Goal: Check status: Check status

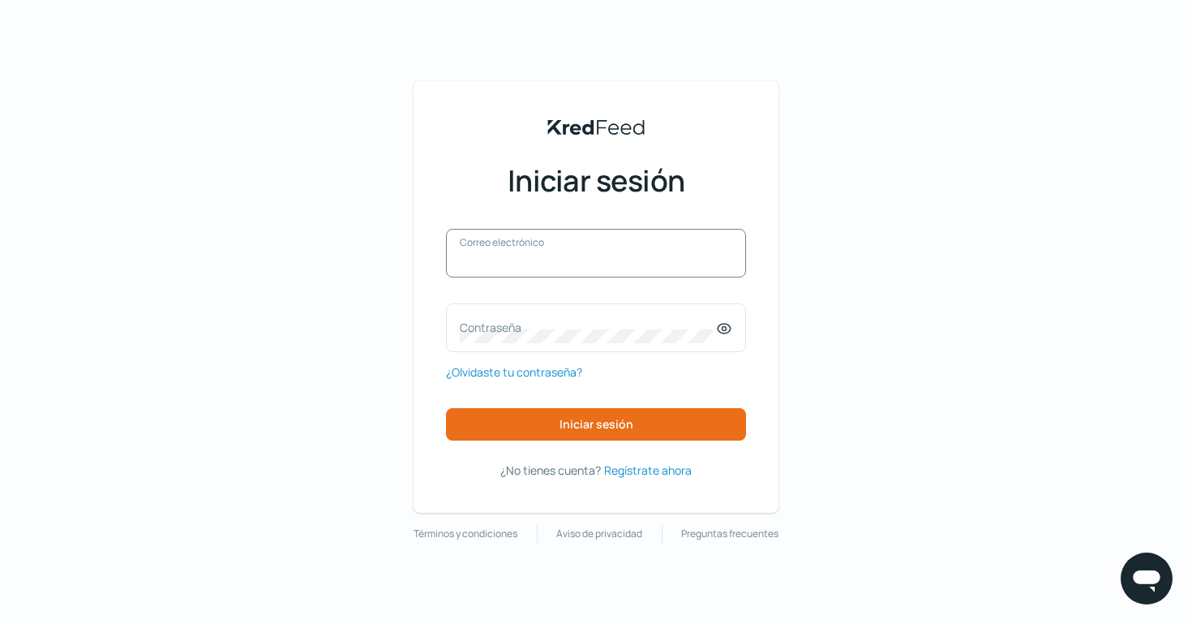
type input "[EMAIL_ADDRESS][DOMAIN_NAME]"
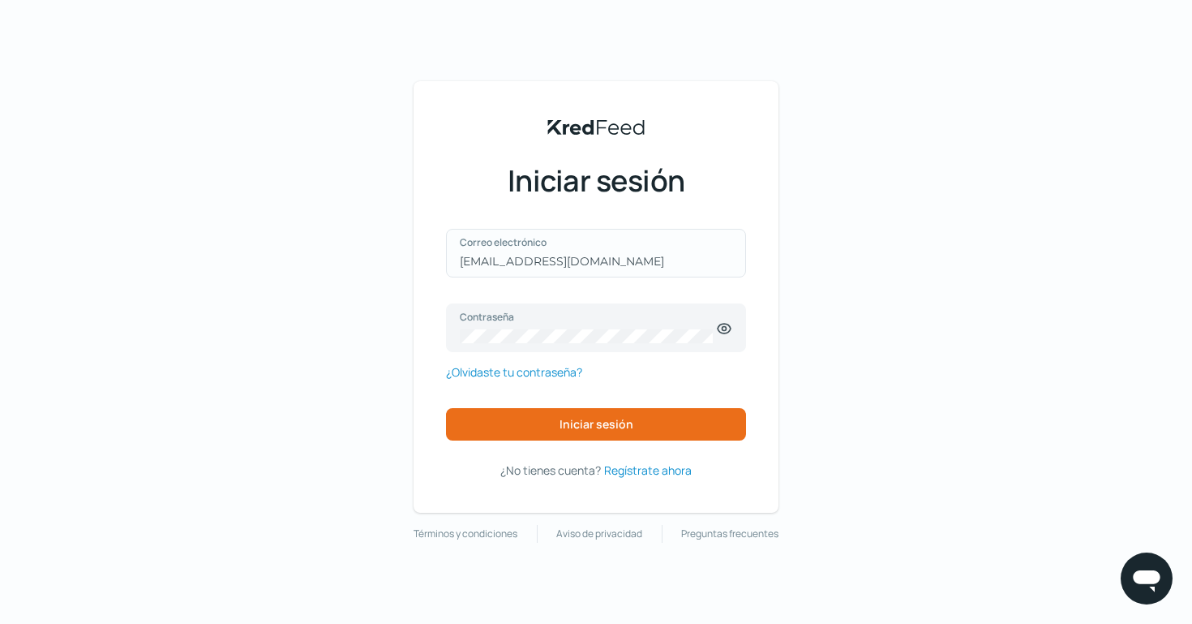
click at [572, 249] on div "[EMAIL_ADDRESS][DOMAIN_NAME] Correo electrónico" at bounding box center [596, 253] width 300 height 49
click at [544, 417] on button "Iniciar sesión" at bounding box center [596, 424] width 300 height 32
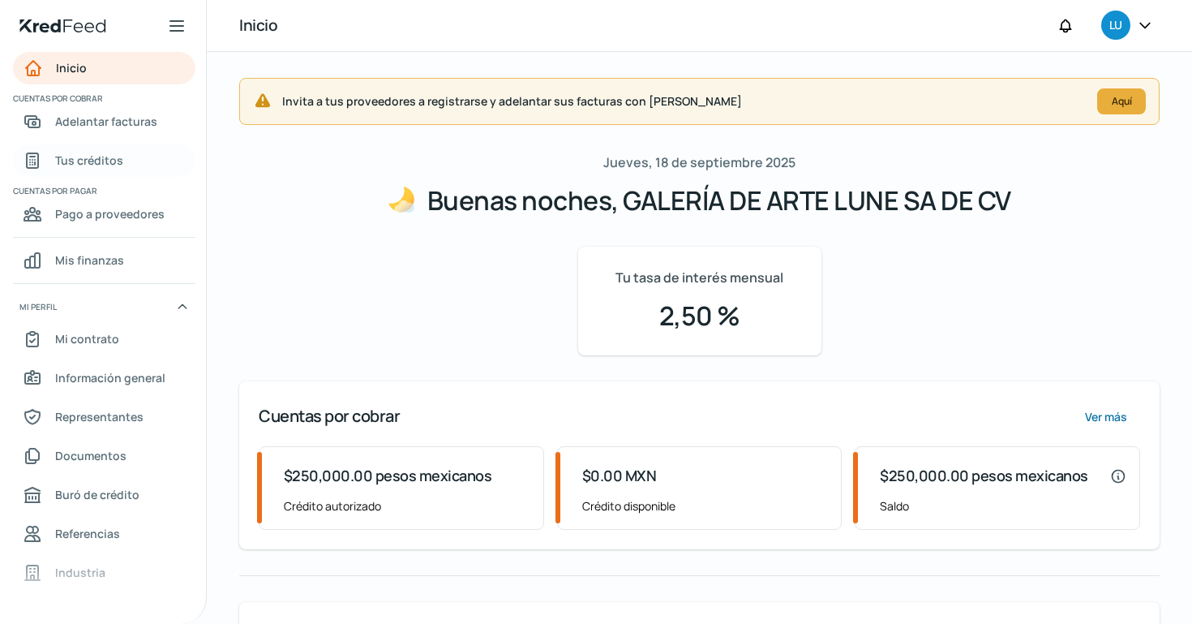
click at [110, 159] on font "Tus créditos" at bounding box center [89, 159] width 68 height 15
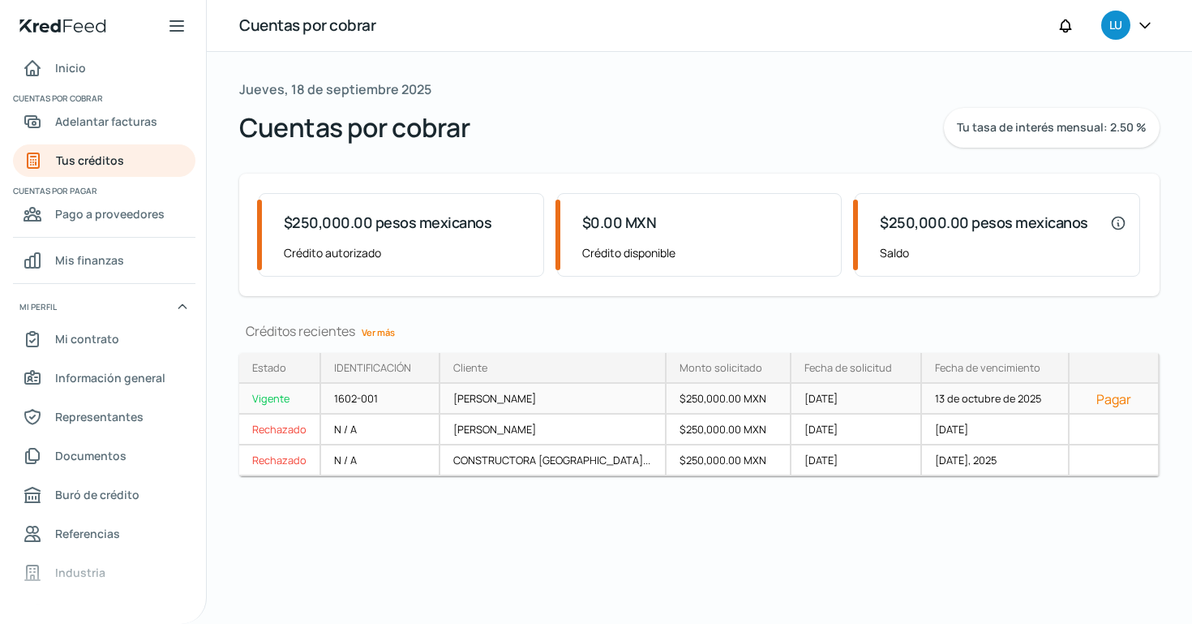
click at [998, 399] on font "13 de octubre de 2025" at bounding box center [988, 398] width 106 height 15
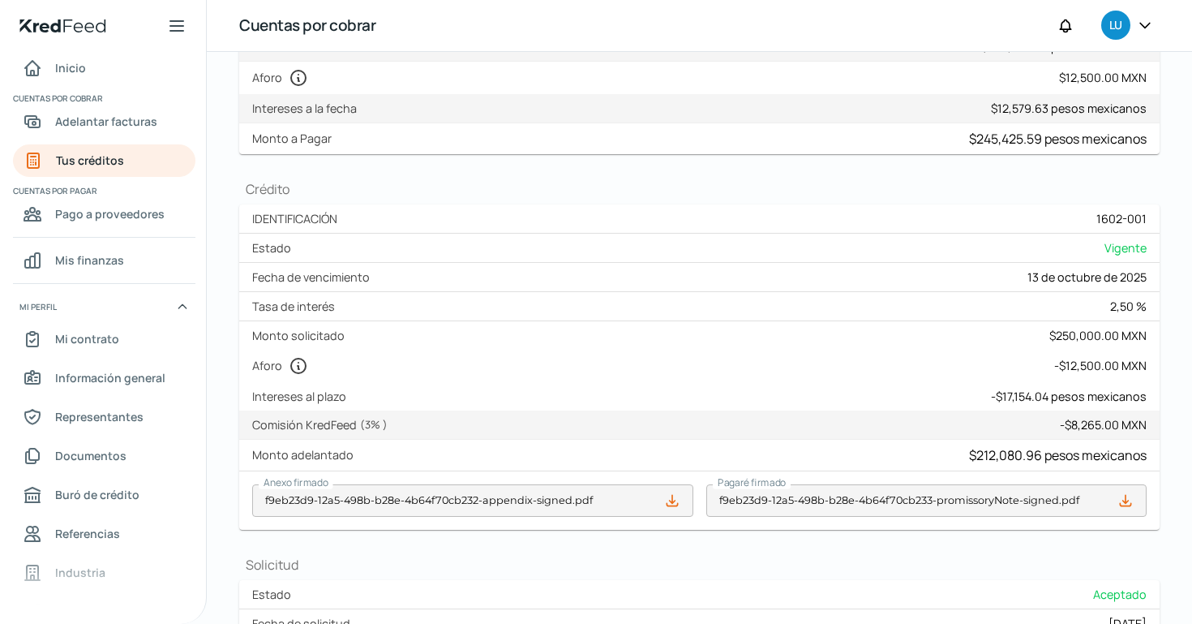
scroll to position [221, 0]
